Goal: Find specific page/section: Find specific page/section

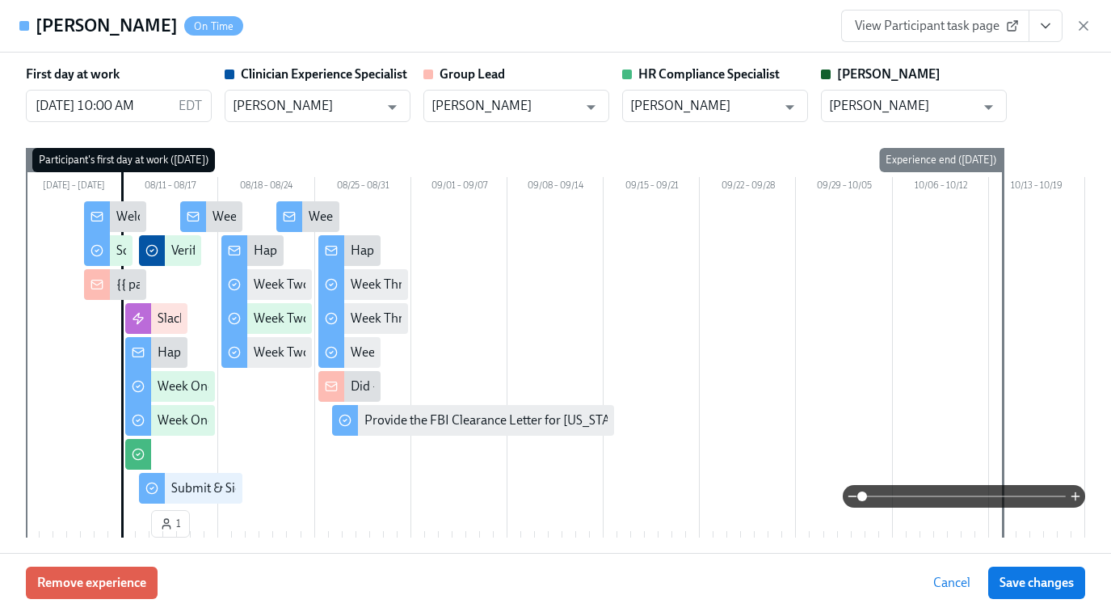
scroll to position [376, 0]
click at [900, 23] on span "View Participant task page" at bounding box center [935, 26] width 161 height 16
